Goal: Information Seeking & Learning: Learn about a topic

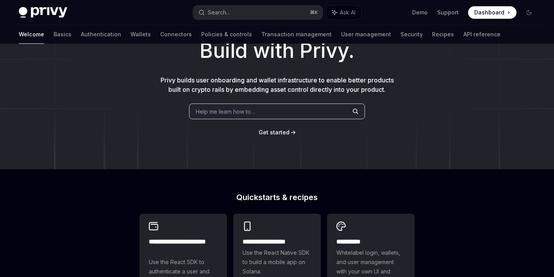
scroll to position [164, 0]
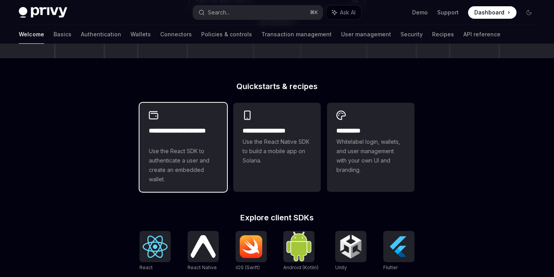
click at [188, 159] on span "Use the React SDK to authenticate a user and create an embedded wallet." at bounding box center [183, 164] width 69 height 37
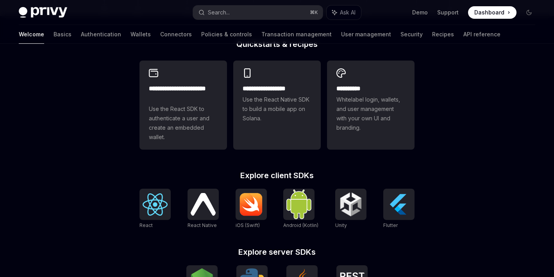
scroll to position [82, 0]
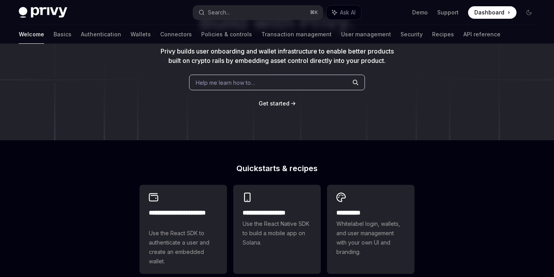
click at [205, 194] on div "**********" at bounding box center [276, 229] width 275 height 95
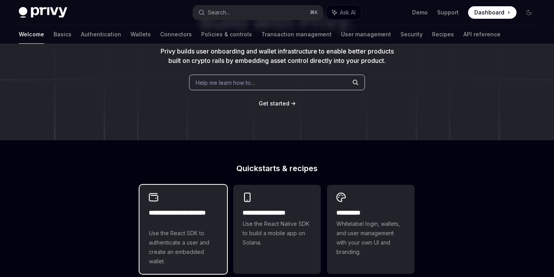
click at [202, 216] on div "**********" at bounding box center [182, 229] width 87 height 89
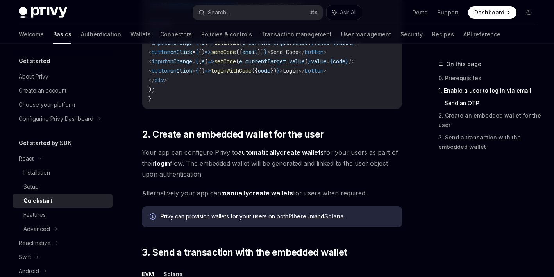
scroll to position [540, 0]
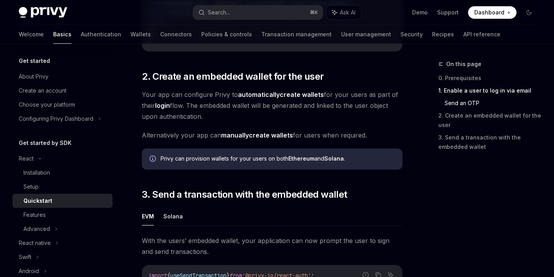
click at [278, 119] on span "Your app can configure Privy to automatically create wallets for your users as …" at bounding box center [272, 105] width 260 height 33
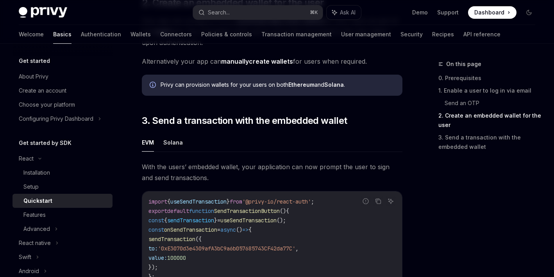
scroll to position [642, 0]
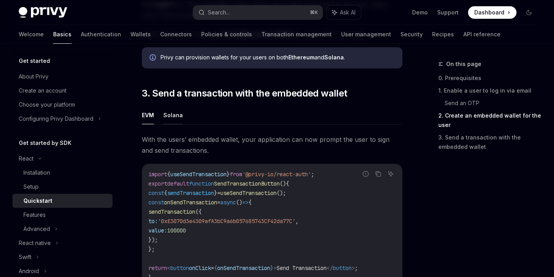
click at [177, 116] on button "Solana" at bounding box center [173, 115] width 20 height 18
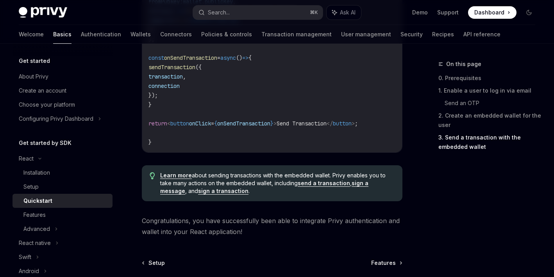
scroll to position [931, 0]
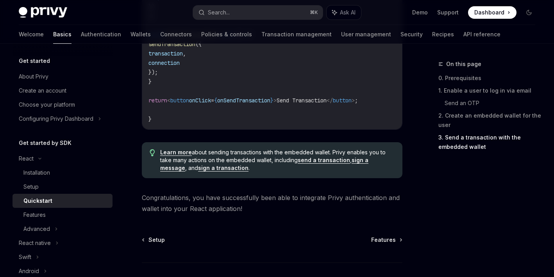
click at [185, 156] on link "Learn more" at bounding box center [176, 152] width 32 height 7
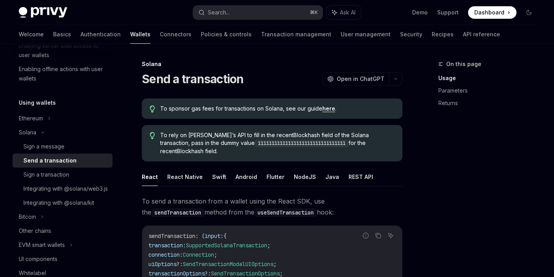
type textarea "*"
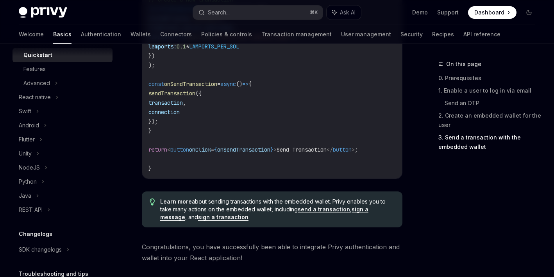
scroll to position [909, 0]
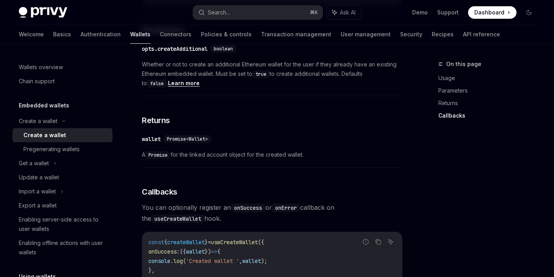
scroll to position [585, 0]
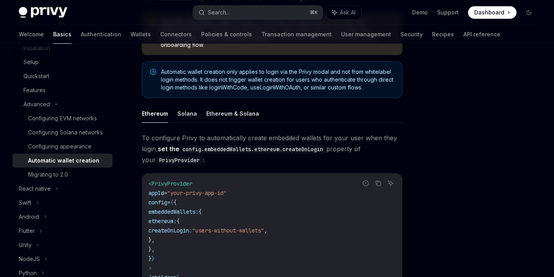
scroll to position [118, 0]
click at [185, 103] on button "Solana" at bounding box center [187, 112] width 20 height 18
click at [148, 105] on button "Ethereum" at bounding box center [155, 112] width 26 height 18
click at [170, 103] on ul "Ethereum Solana Ethereum & Solana" at bounding box center [272, 112] width 260 height 19
click at [181, 105] on button "Solana" at bounding box center [187, 112] width 20 height 18
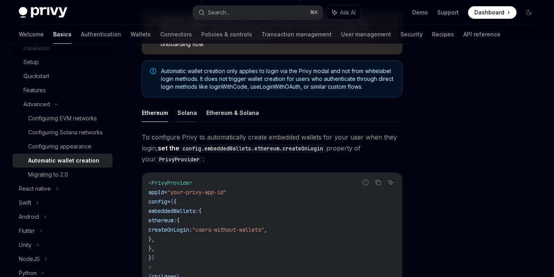
type textarea "*"
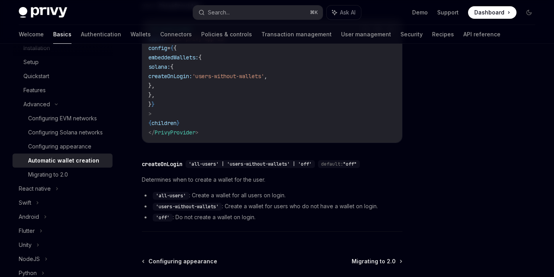
scroll to position [272, 0]
